Goal: Task Accomplishment & Management: Complete application form

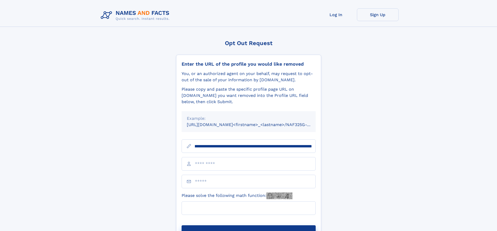
scroll to position [0, 67]
type input "**********"
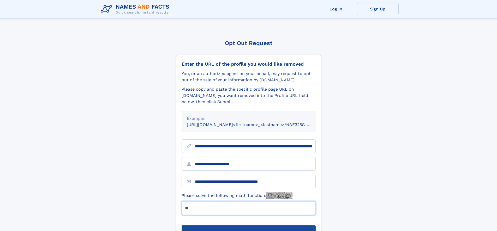
type input "**"
click at [248, 226] on button "Submit Opt Out Request" at bounding box center [249, 234] width 134 height 17
